Goal: Communication & Community: Answer question/provide support

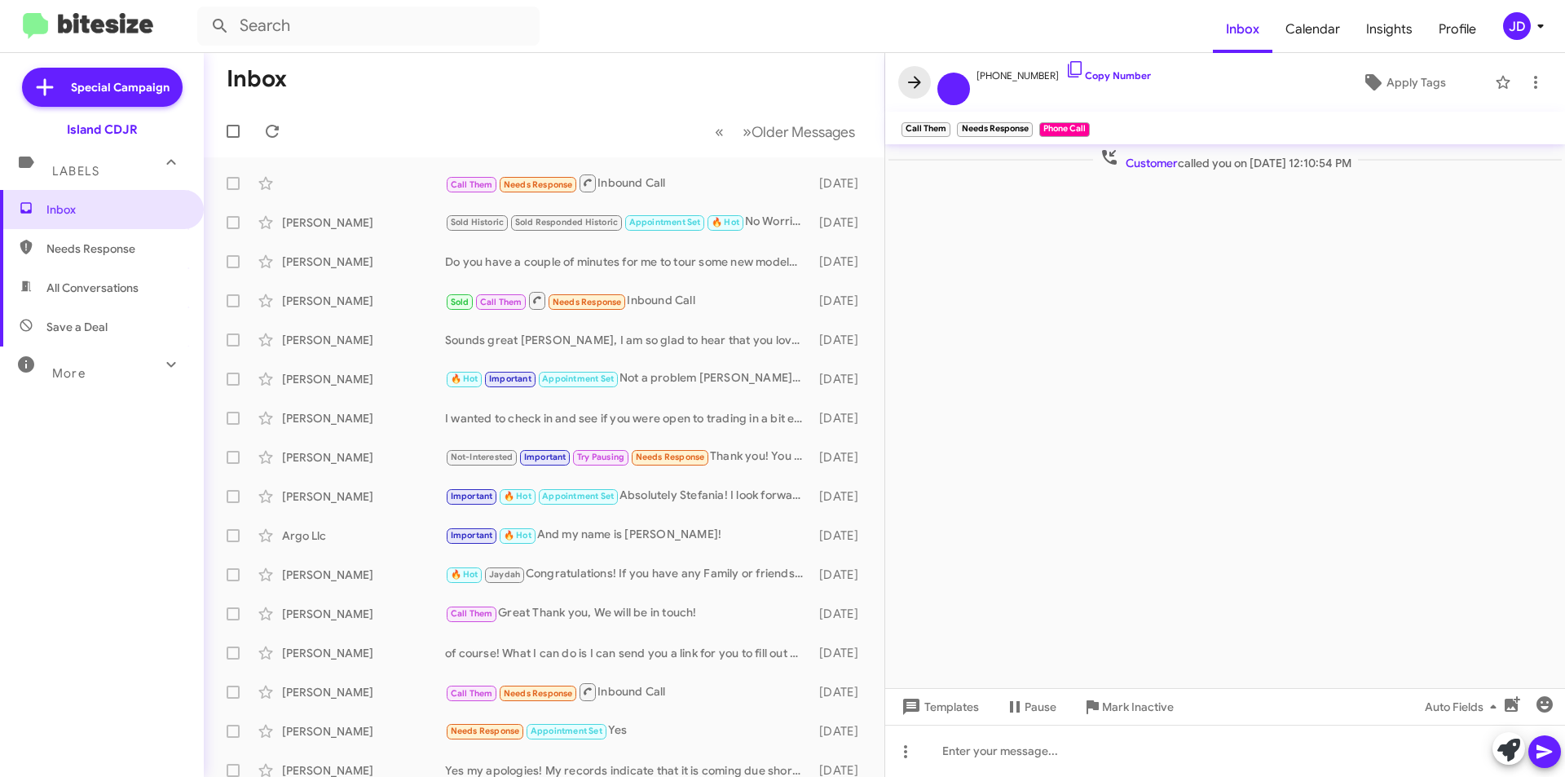
click at [909, 90] on icon at bounding box center [915, 83] width 20 height 20
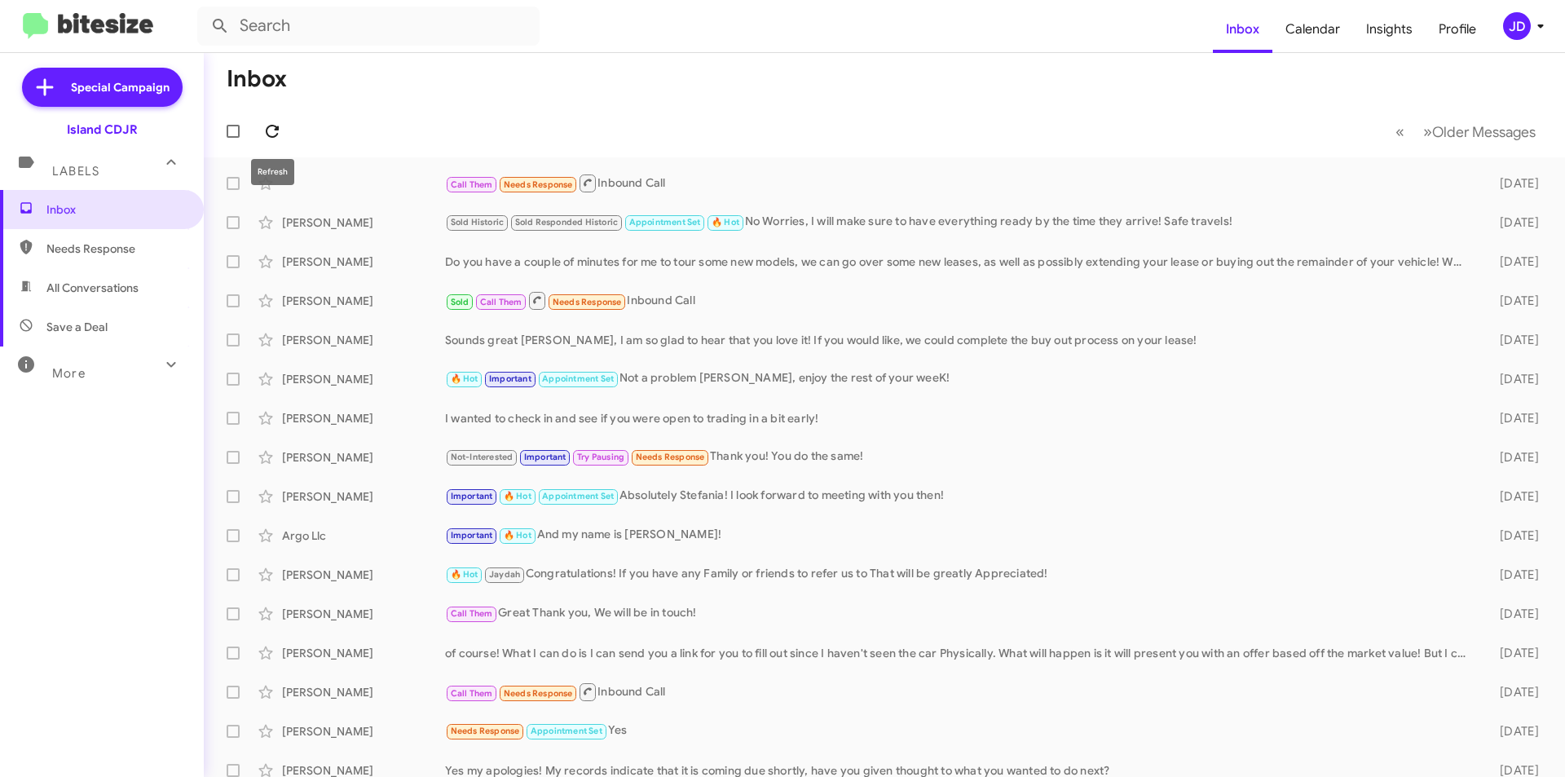
click at [267, 135] on icon at bounding box center [272, 131] width 13 height 13
click at [268, 144] on button at bounding box center [272, 131] width 33 height 33
click at [267, 131] on icon at bounding box center [272, 131] width 13 height 13
